Goal: Information Seeking & Learning: Learn about a topic

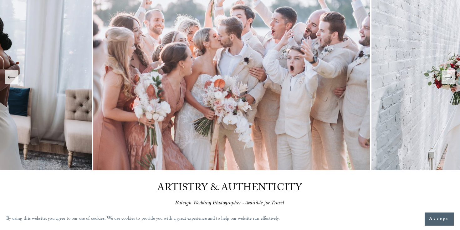
scroll to position [42, 0]
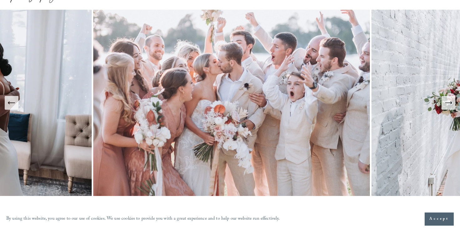
click at [451, 106] on icon "Next Slide" at bounding box center [448, 103] width 9 height 9
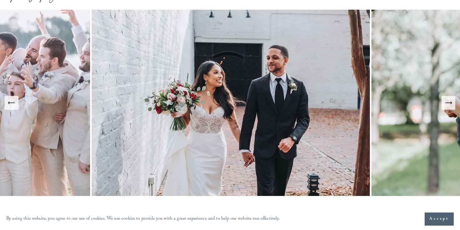
click at [451, 106] on icon "Next Slide" at bounding box center [448, 103] width 9 height 9
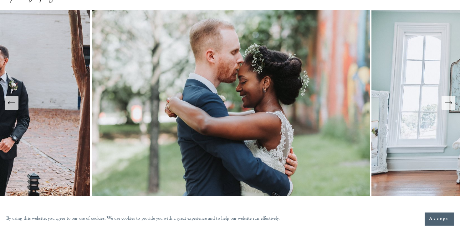
click at [451, 106] on icon "Next Slide" at bounding box center [448, 103] width 9 height 9
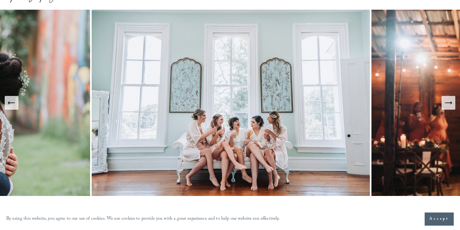
click at [451, 106] on icon "Next Slide" at bounding box center [448, 103] width 9 height 9
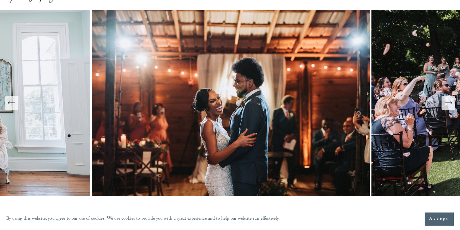
click at [449, 107] on icon "Next Slide" at bounding box center [448, 103] width 9 height 9
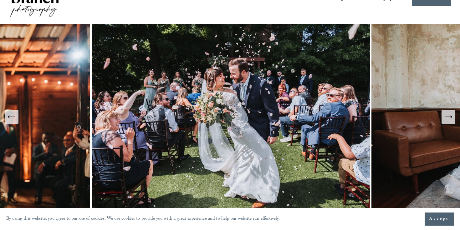
scroll to position [26, 0]
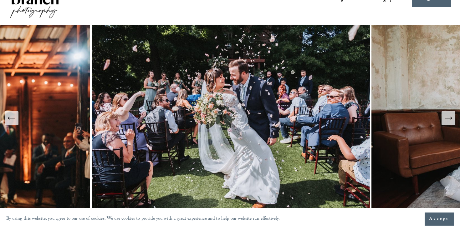
click at [449, 121] on icon "Next Slide" at bounding box center [448, 118] width 9 height 9
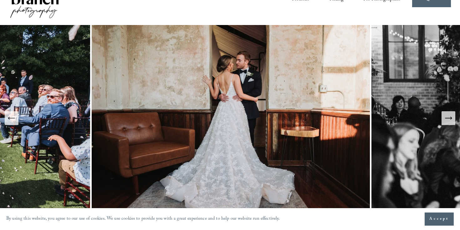
click at [449, 121] on icon "Next Slide" at bounding box center [448, 118] width 9 height 9
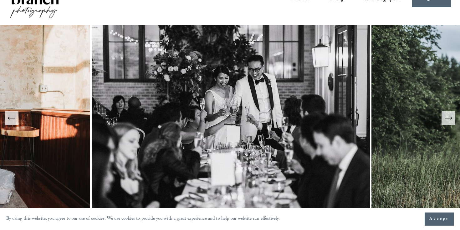
click at [449, 121] on icon "Next Slide" at bounding box center [448, 118] width 9 height 9
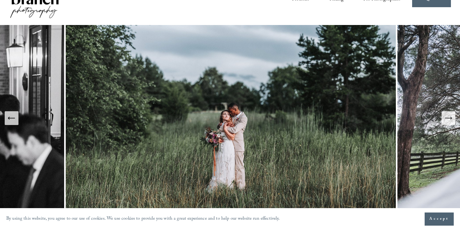
click at [449, 121] on icon "Next Slide" at bounding box center [448, 118] width 9 height 9
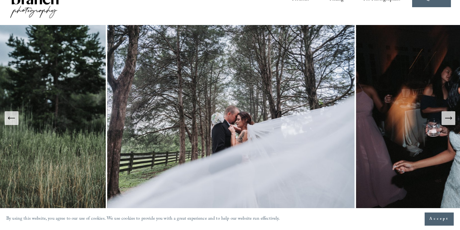
click at [449, 121] on icon "Next Slide" at bounding box center [448, 118] width 9 height 9
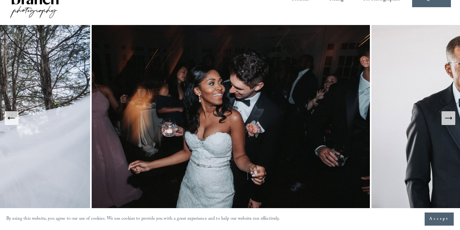
click at [449, 121] on icon "Next Slide" at bounding box center [448, 118] width 9 height 9
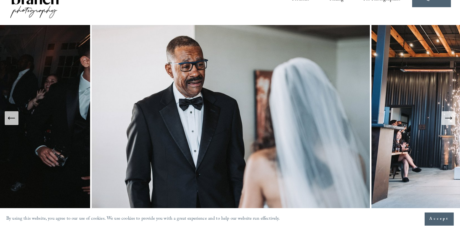
click at [446, 218] on span "Accept" at bounding box center [439, 219] width 20 height 6
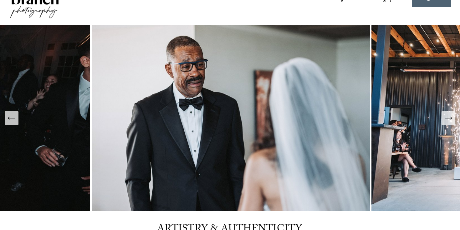
click at [450, 124] on button "Next Slide" at bounding box center [449, 118] width 14 height 14
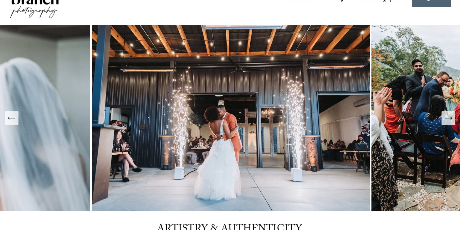
click at [450, 124] on button "Next Slide" at bounding box center [449, 118] width 14 height 14
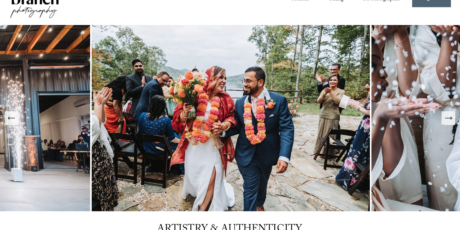
click at [450, 124] on button "Next Slide" at bounding box center [449, 118] width 14 height 14
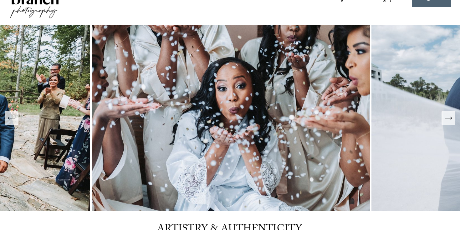
click at [450, 124] on button "Next Slide" at bounding box center [449, 118] width 14 height 14
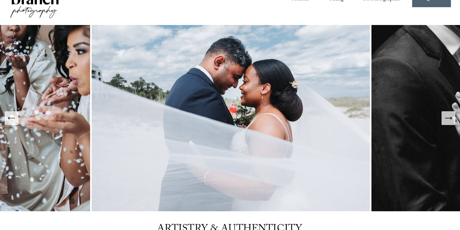
click at [450, 124] on button "Next Slide" at bounding box center [449, 118] width 14 height 14
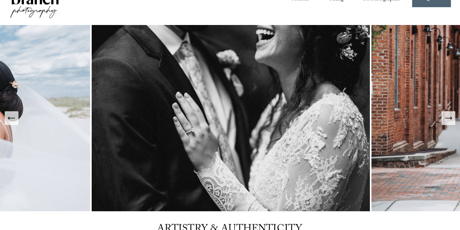
click at [450, 124] on button "Next Slide" at bounding box center [449, 118] width 14 height 14
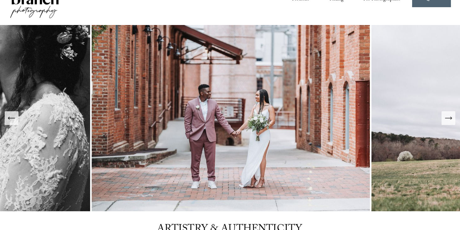
click at [450, 124] on button "Next Slide" at bounding box center [449, 118] width 14 height 14
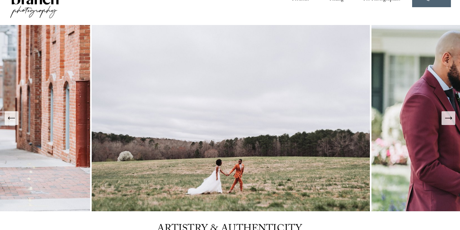
click at [450, 124] on button "Next Slide" at bounding box center [449, 118] width 14 height 14
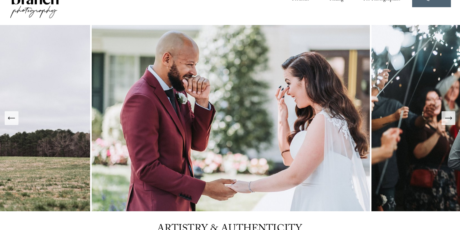
click at [450, 124] on button "Next Slide" at bounding box center [449, 118] width 14 height 14
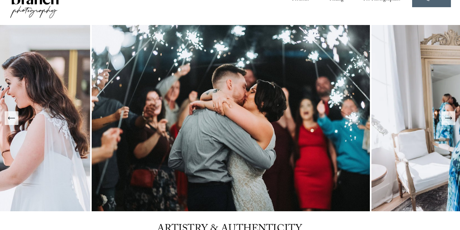
click at [450, 124] on button "Next Slide" at bounding box center [449, 118] width 14 height 14
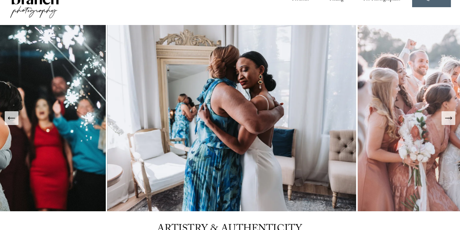
click at [450, 124] on button "Next Slide" at bounding box center [449, 118] width 14 height 14
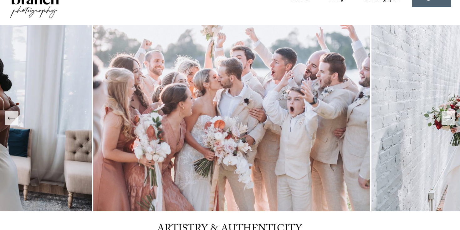
click at [450, 124] on button "Next Slide" at bounding box center [449, 118] width 14 height 14
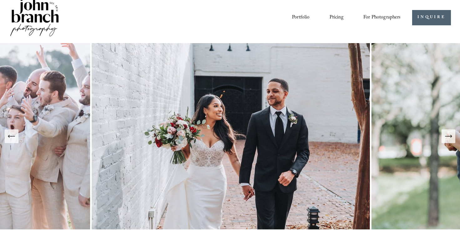
scroll to position [8, 0]
click at [0, 0] on span "Presets" at bounding box center [0, 0] width 0 height 0
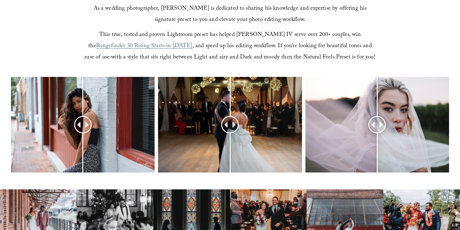
scroll to position [203, 0]
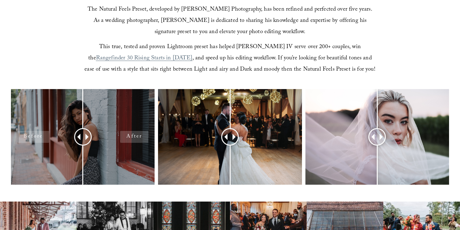
click at [129, 121] on div at bounding box center [83, 137] width 144 height 96
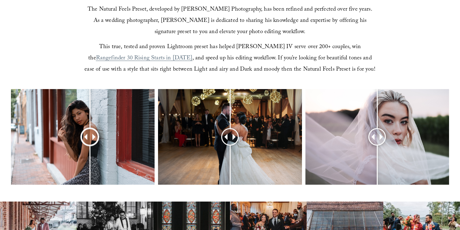
drag, startPoint x: 88, startPoint y: 133, endPoint x: 90, endPoint y: 141, distance: 7.5
click at [90, 141] on div at bounding box center [90, 137] width 16 height 16
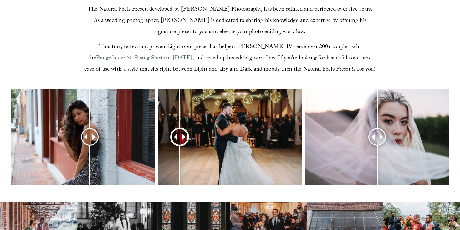
drag, startPoint x: 231, startPoint y: 140, endPoint x: 180, endPoint y: 149, distance: 52.3
click at [180, 145] on div at bounding box center [180, 137] width 16 height 16
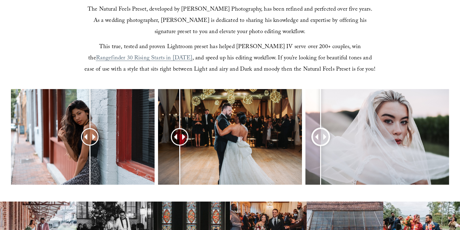
drag, startPoint x: 378, startPoint y: 137, endPoint x: 320, endPoint y: 154, distance: 60.5
click at [320, 145] on div at bounding box center [321, 137] width 16 height 16
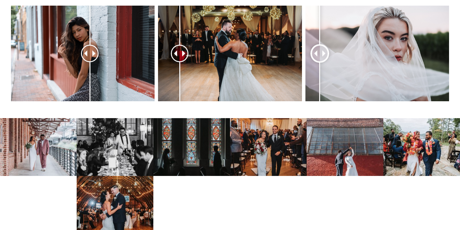
scroll to position [328, 0]
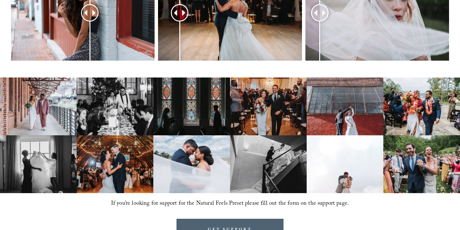
click at [28, 119] on img at bounding box center [38, 107] width 77 height 58
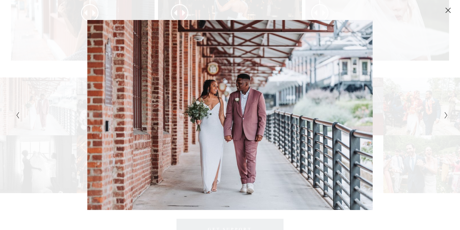
click at [446, 115] on polyline "Next Slide" at bounding box center [446, 115] width 2 height 6
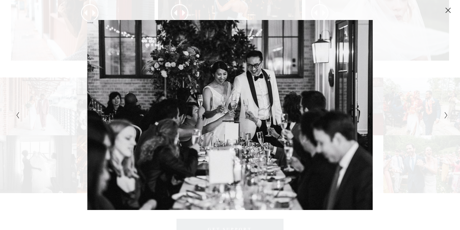
click at [446, 115] on polyline "Next Slide" at bounding box center [446, 115] width 2 height 6
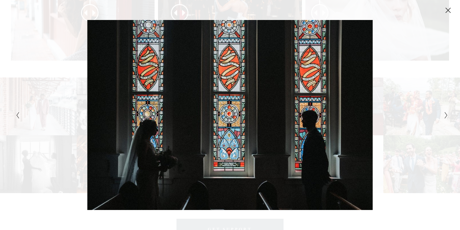
click at [446, 115] on polyline "Next Slide" at bounding box center [446, 115] width 2 height 6
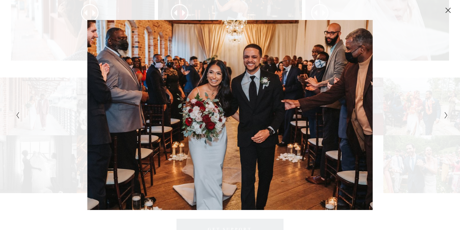
click at [446, 115] on polyline "Next Slide" at bounding box center [446, 115] width 2 height 6
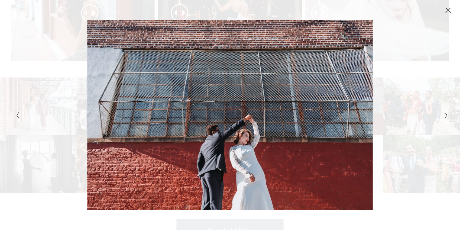
click at [446, 115] on polyline "Next Slide" at bounding box center [446, 115] width 2 height 6
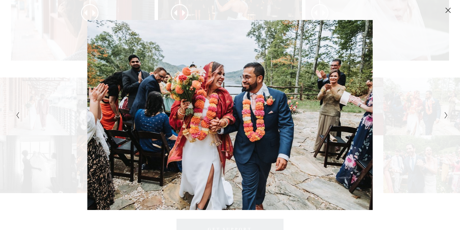
click at [446, 115] on polyline "Next Slide" at bounding box center [446, 115] width 2 height 6
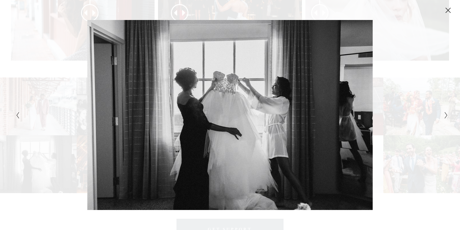
click at [446, 115] on polyline "Next Slide" at bounding box center [446, 115] width 2 height 6
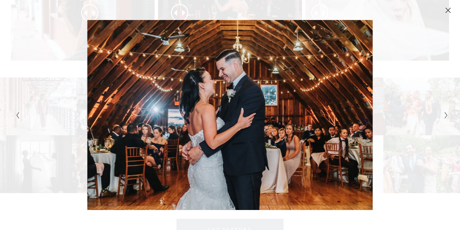
click at [446, 115] on polyline "Next Slide" at bounding box center [446, 115] width 2 height 6
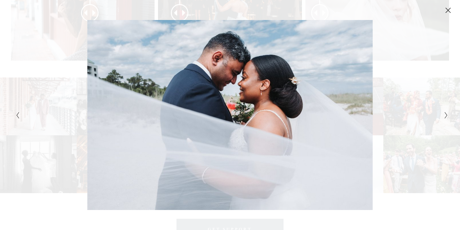
click at [446, 115] on polyline "Next Slide" at bounding box center [446, 115] width 2 height 6
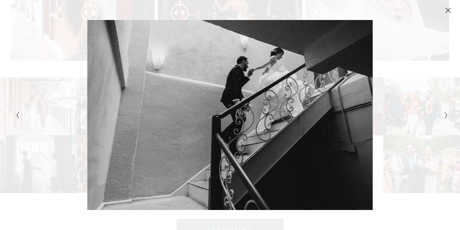
click at [446, 115] on polyline "Next Slide" at bounding box center [446, 115] width 2 height 6
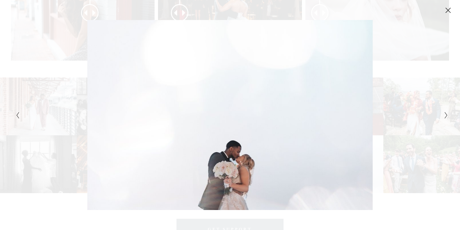
click at [446, 115] on polyline "Next Slide" at bounding box center [446, 115] width 2 height 6
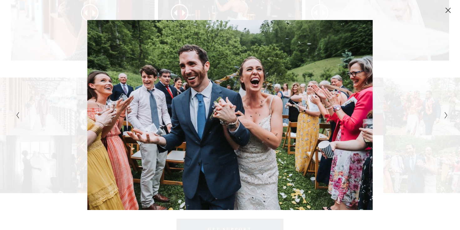
click at [446, 115] on polyline "Next Slide" at bounding box center [446, 115] width 2 height 6
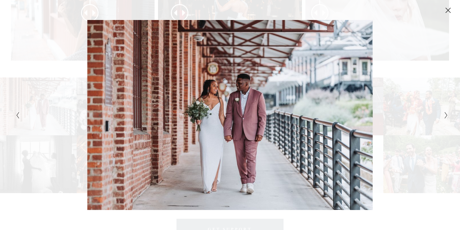
click at [446, 115] on polyline "Next Slide" at bounding box center [446, 115] width 2 height 6
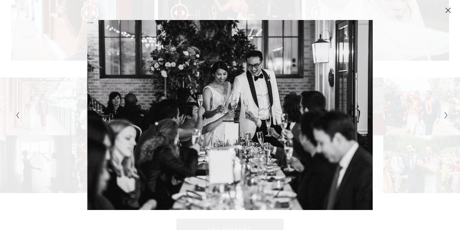
click at [446, 115] on polyline "Next Slide" at bounding box center [446, 115] width 2 height 6
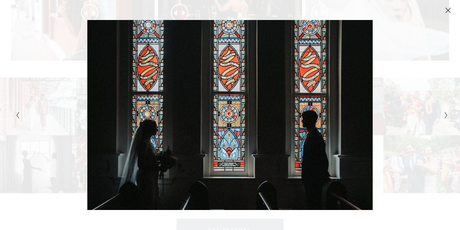
click at [446, 115] on polyline "Next Slide" at bounding box center [446, 115] width 2 height 6
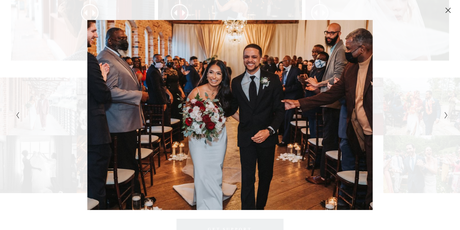
click at [446, 115] on polyline "Next Slide" at bounding box center [446, 115] width 2 height 6
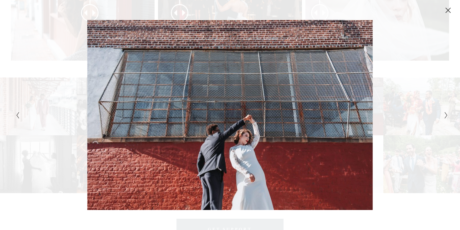
click at [446, 115] on polyline "Next Slide" at bounding box center [446, 115] width 2 height 6
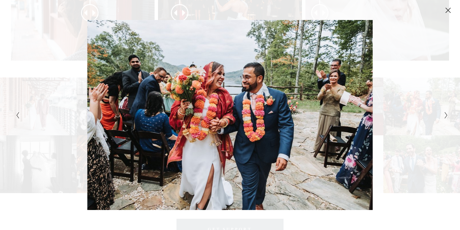
click at [446, 115] on polyline "Next Slide" at bounding box center [446, 115] width 2 height 6
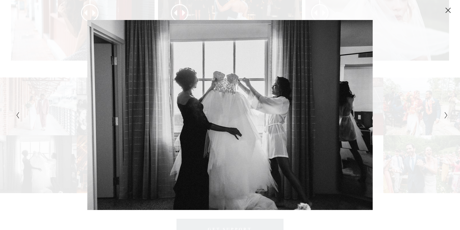
click at [446, 115] on polyline "Next Slide" at bounding box center [446, 115] width 2 height 6
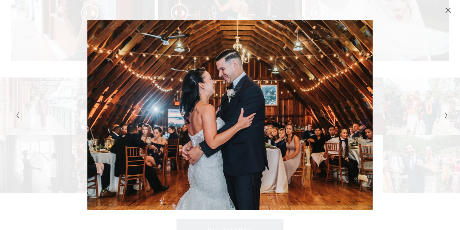
click at [446, 115] on polyline "Next Slide" at bounding box center [446, 115] width 2 height 6
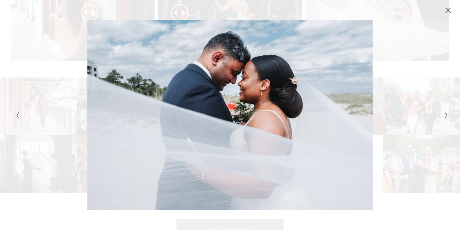
click at [446, 115] on polyline "Next Slide" at bounding box center [446, 115] width 2 height 6
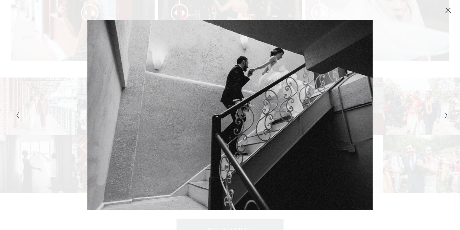
click at [446, 115] on polyline "Next Slide" at bounding box center [446, 115] width 2 height 6
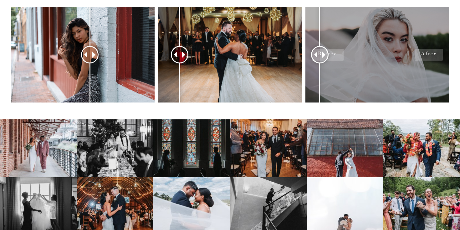
scroll to position [310, 0]
